Goal: Information Seeking & Learning: Learn about a topic

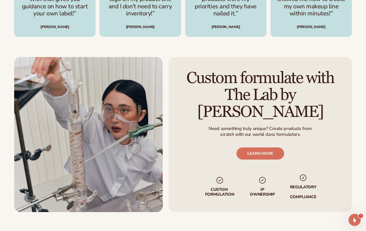
scroll to position [793, 0]
click at [252, 147] on link "LEARN MORE" at bounding box center [260, 153] width 48 height 12
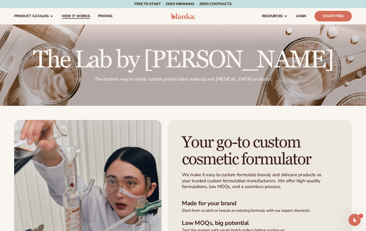
click at [75, 17] on span "How It Works" at bounding box center [76, 16] width 28 height 4
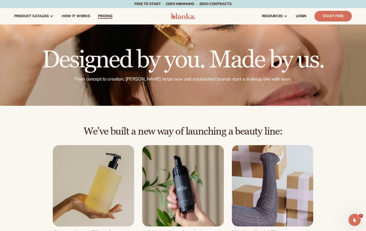
click at [101, 15] on span "pricing" at bounding box center [105, 16] width 14 height 4
